Goal: Task Accomplishment & Management: Use online tool/utility

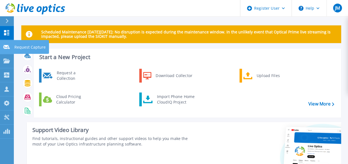
click at [6, 44] on div at bounding box center [6, 46] width 7 height 5
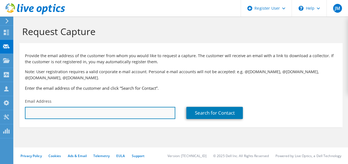
click at [80, 110] on input "text" at bounding box center [100, 113] width 150 height 12
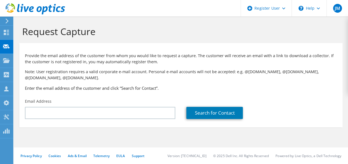
click at [136, 91] on h3 "Enter the email address of the customer and click “Search for Contact”." at bounding box center [181, 88] width 312 height 6
click at [7, 35] on div at bounding box center [6, 33] width 7 height 6
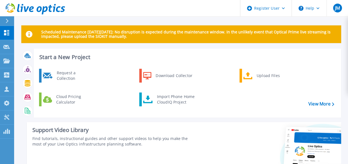
scroll to position [83, 0]
